Goal: Task Accomplishment & Management: Manage account settings

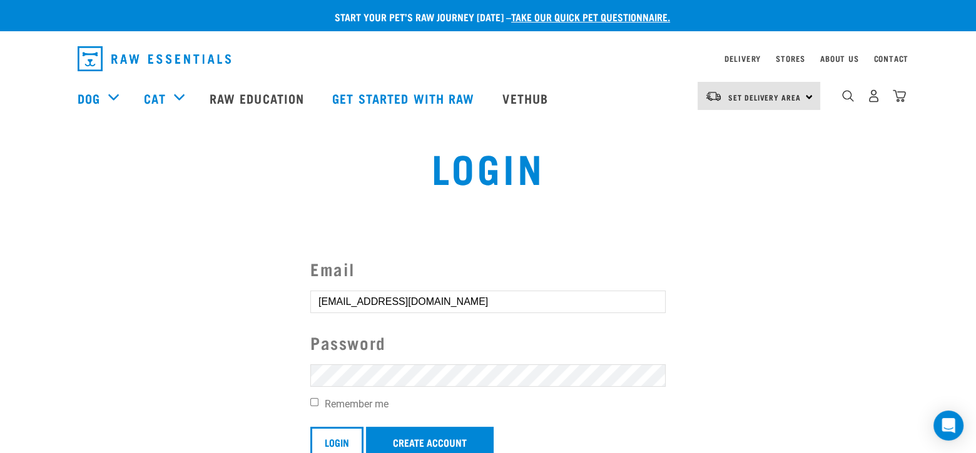
click at [313, 402] on input "Remember me" at bounding box center [314, 402] width 8 height 8
checkbox input "true"
click at [332, 440] on input "Login" at bounding box center [336, 442] width 53 height 30
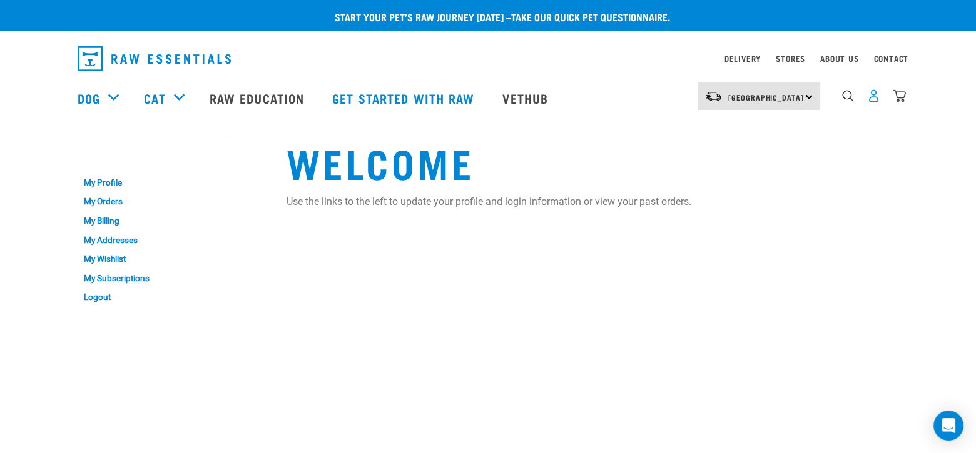
click at [874, 103] on img "dropdown navigation" at bounding box center [873, 95] width 13 height 13
click at [873, 103] on img "dropdown navigation" at bounding box center [873, 95] width 13 height 13
click at [775, 95] on span "[GEOGRAPHIC_DATA]" at bounding box center [766, 97] width 76 height 4
click at [746, 129] on link "[GEOGRAPHIC_DATA]" at bounding box center [757, 132] width 120 height 28
click at [118, 238] on link "My Addresses" at bounding box center [153, 240] width 150 height 19
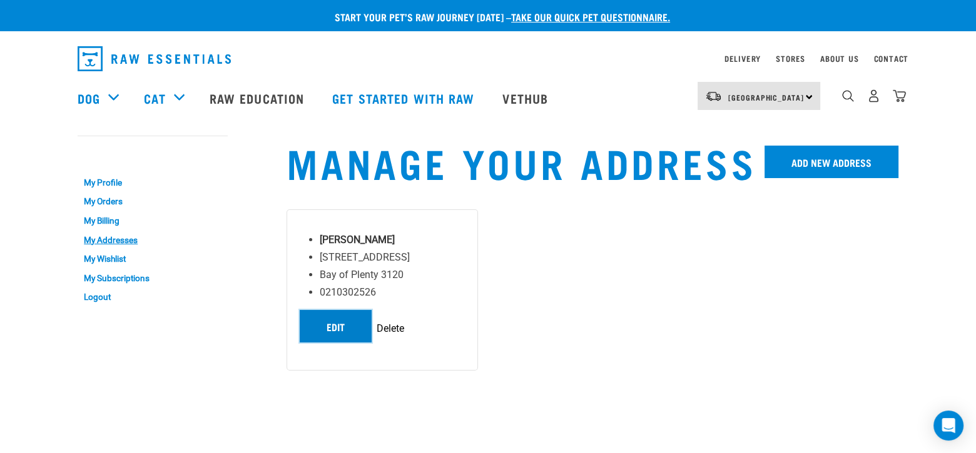
click at [335, 331] on link "Edit" at bounding box center [336, 326] width 72 height 33
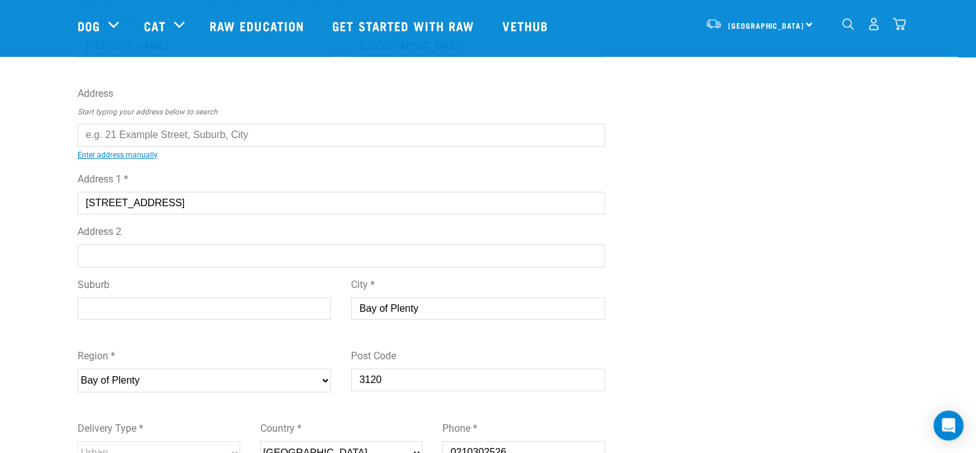
scroll to position [83, 0]
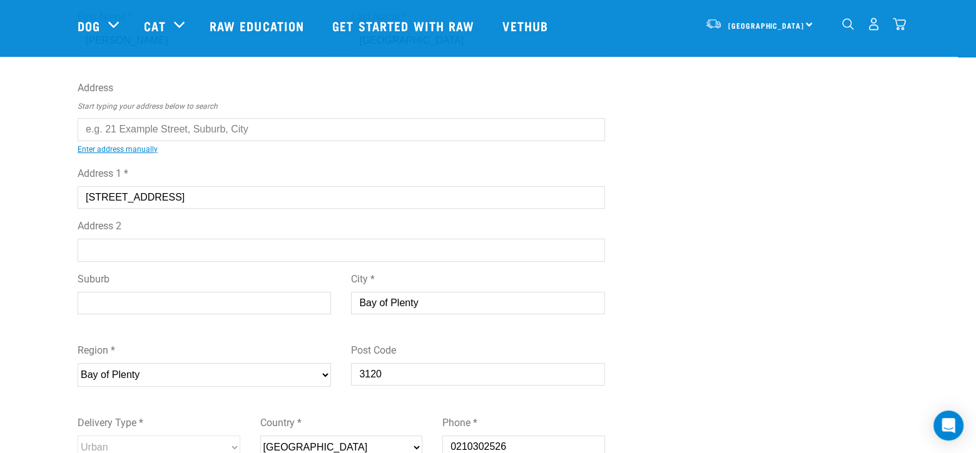
drag, startPoint x: 427, startPoint y: 302, endPoint x: 322, endPoint y: 291, distance: 105.1
click at [322, 291] on div "Suburb City * Bay of Plenty" at bounding box center [341, 297] width 547 height 71
type input "Whakatane"
click at [279, 341] on div "Region * Please select your region... Auckland Wellington Canterbury Marlboroug…" at bounding box center [204, 360] width 253 height 54
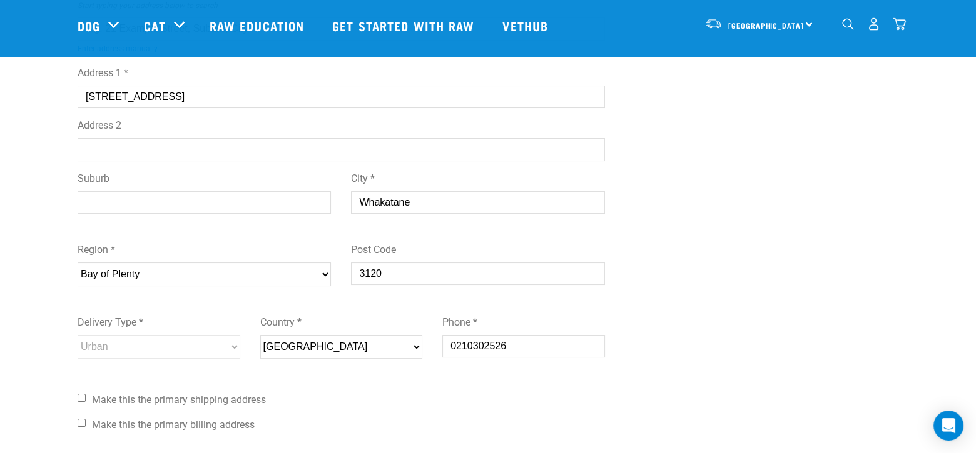
scroll to position [188, 0]
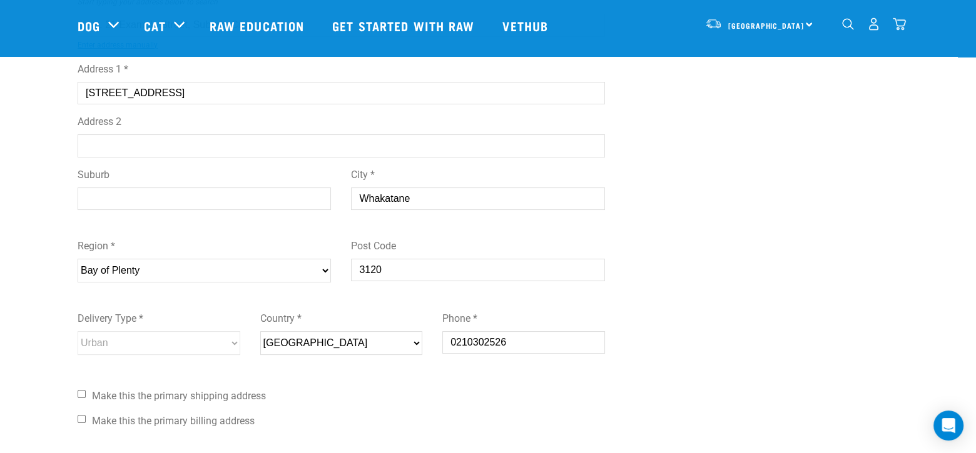
click at [82, 396] on input "Make this the primary shipping address" at bounding box center [82, 394] width 8 height 8
checkbox input "true"
click at [81, 421] on input "Make this the primary billing address" at bounding box center [82, 419] width 8 height 8
checkbox input "true"
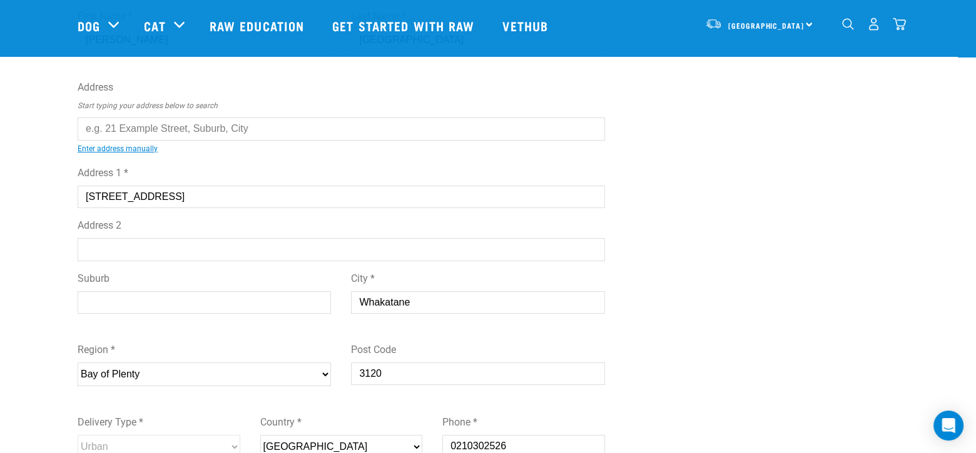
scroll to position [83, 0]
click at [158, 253] on input "Address 2" at bounding box center [341, 250] width 527 height 23
type input "Whakatane"
click at [218, 337] on div "Region * Please select your region... Auckland Wellington Canterbury Marlboroug…" at bounding box center [204, 360] width 253 height 54
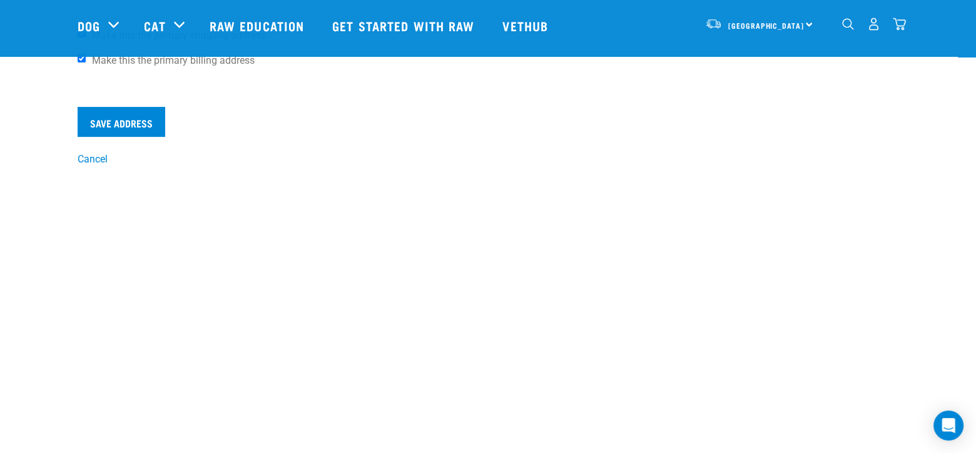
scroll to position [542, 0]
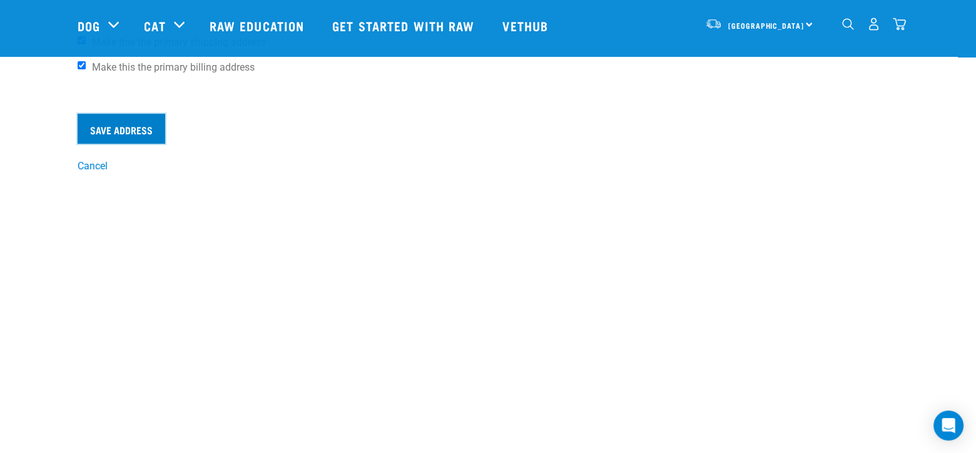
click at [121, 127] on input "Save Address" at bounding box center [122, 129] width 88 height 30
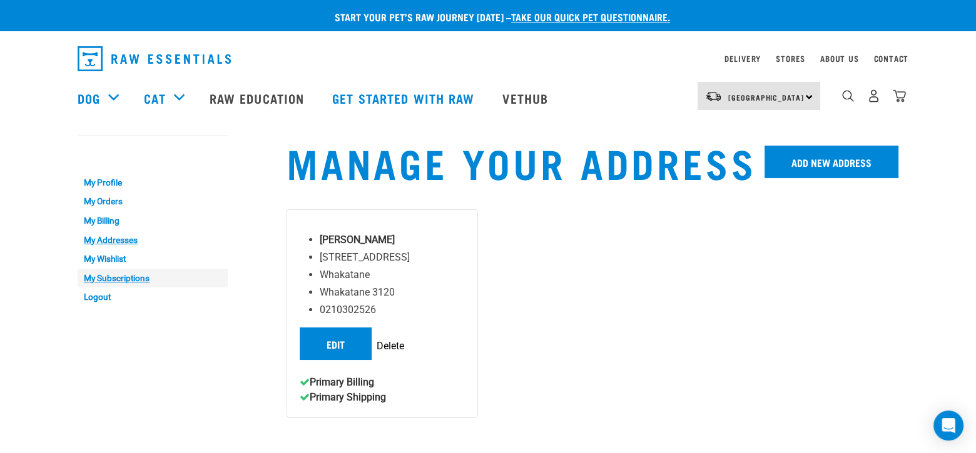
click at [119, 275] on link "My Subscriptions" at bounding box center [153, 278] width 150 height 19
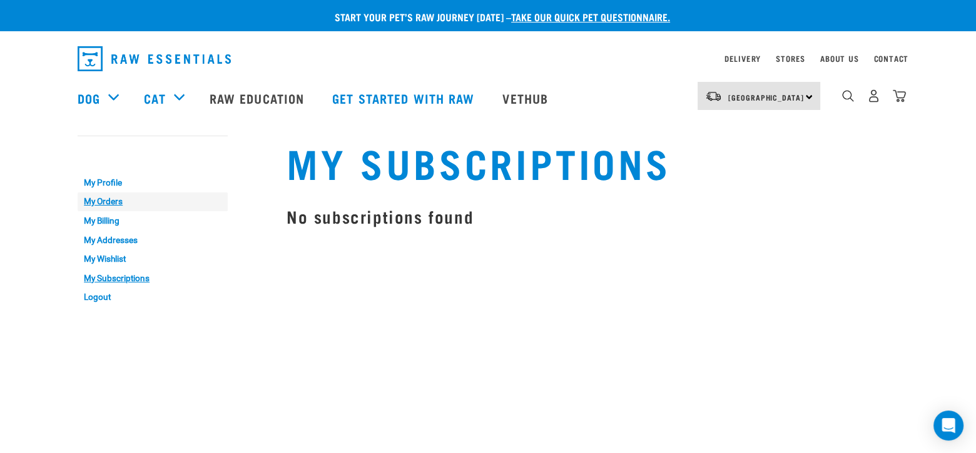
click at [111, 203] on link "My Orders" at bounding box center [153, 202] width 150 height 19
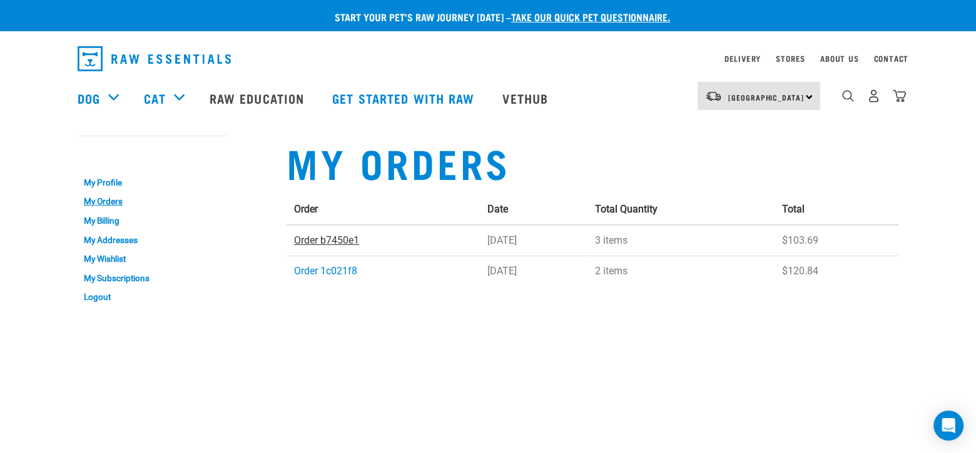
click at [295, 241] on link "Order b7450e1" at bounding box center [326, 241] width 65 height 12
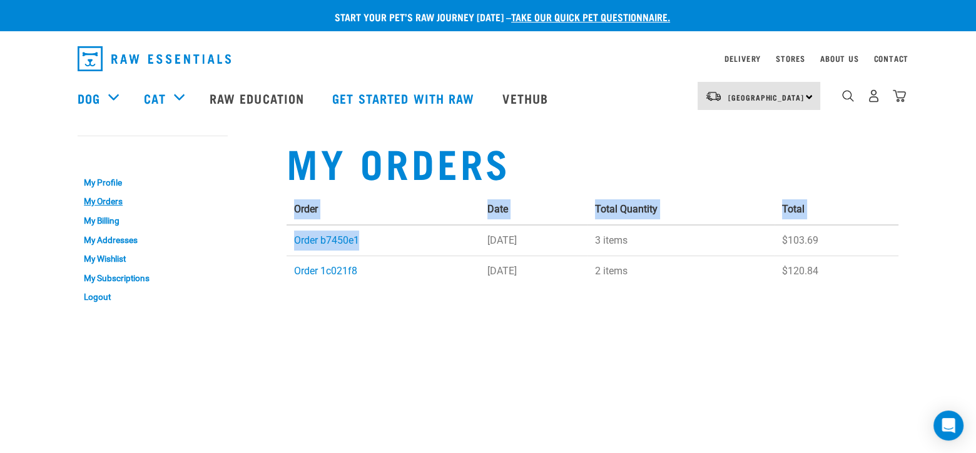
drag, startPoint x: 285, startPoint y: 243, endPoint x: 363, endPoint y: 245, distance: 78.2
click at [363, 245] on div "My Orders Order Date Total Quantity Total Order b7450e1 [DATE] 3 items $103.69 …" at bounding box center [592, 221] width 627 height 199
click at [362, 245] on td "Order b7450e1" at bounding box center [382, 240] width 193 height 31
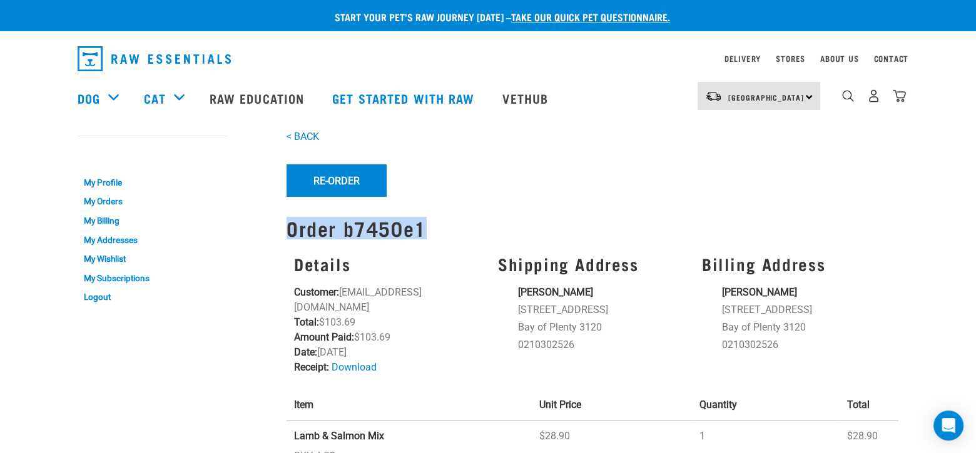
drag, startPoint x: 284, startPoint y: 229, endPoint x: 428, endPoint y: 238, distance: 144.1
click at [428, 238] on div "< BACK Re-Order Re-order Order b7450e1 Details Customer: nikkijnew@gmail.com To…" at bounding box center [592, 394] width 627 height 545
copy h1 "Order b7450e1"
